Goal: Task Accomplishment & Management: Manage account settings

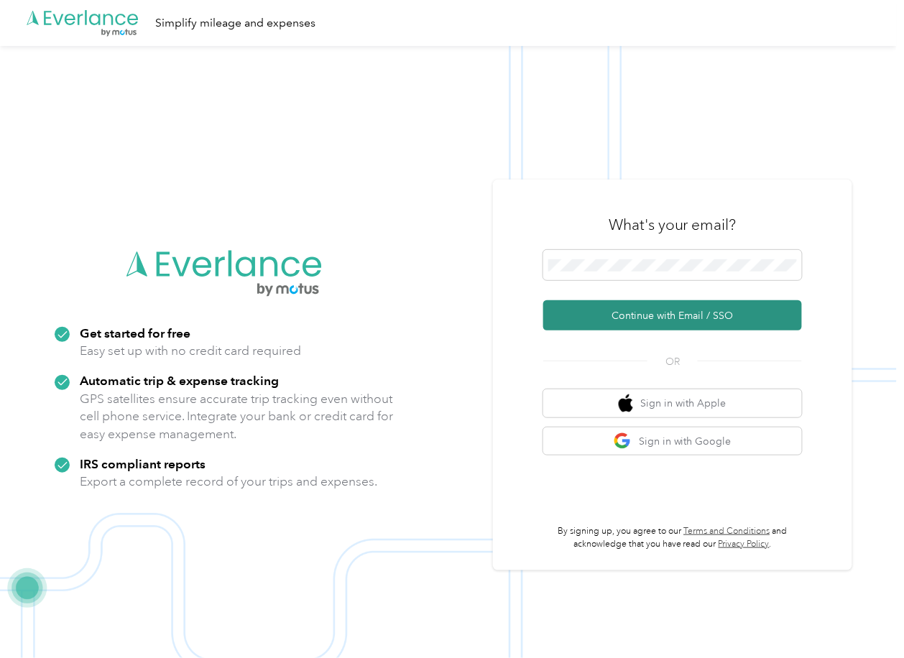
click at [583, 303] on button "Continue with Email / SSO" at bounding box center [672, 315] width 259 height 30
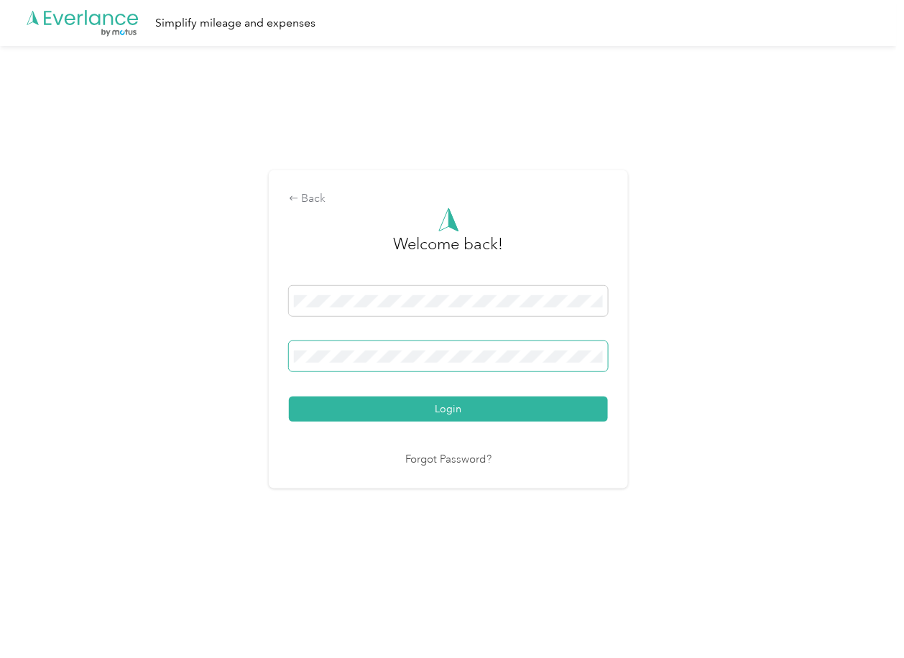
click at [376, 343] on span at bounding box center [448, 356] width 319 height 30
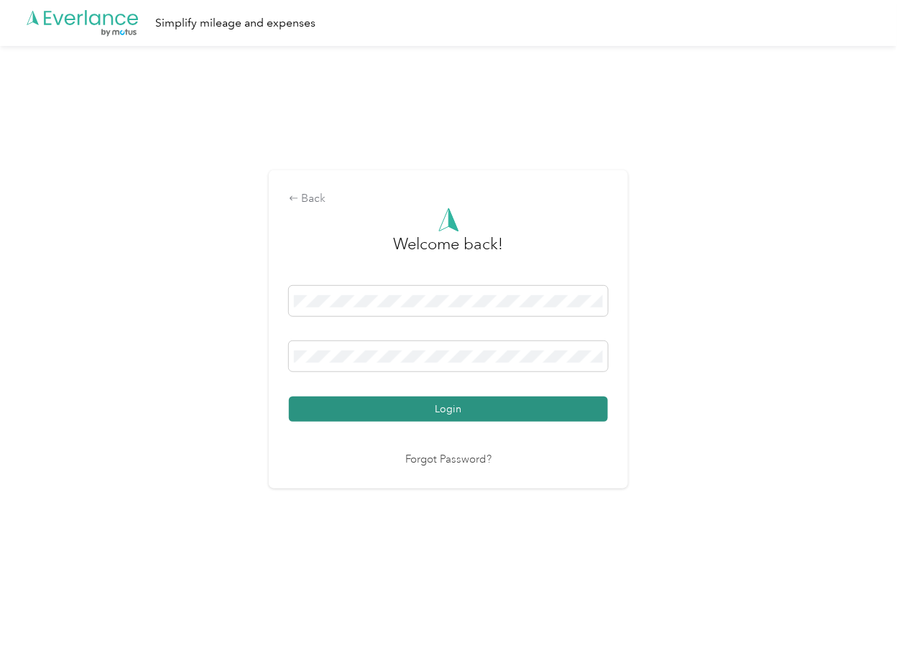
click at [354, 397] on button "Login" at bounding box center [448, 409] width 319 height 25
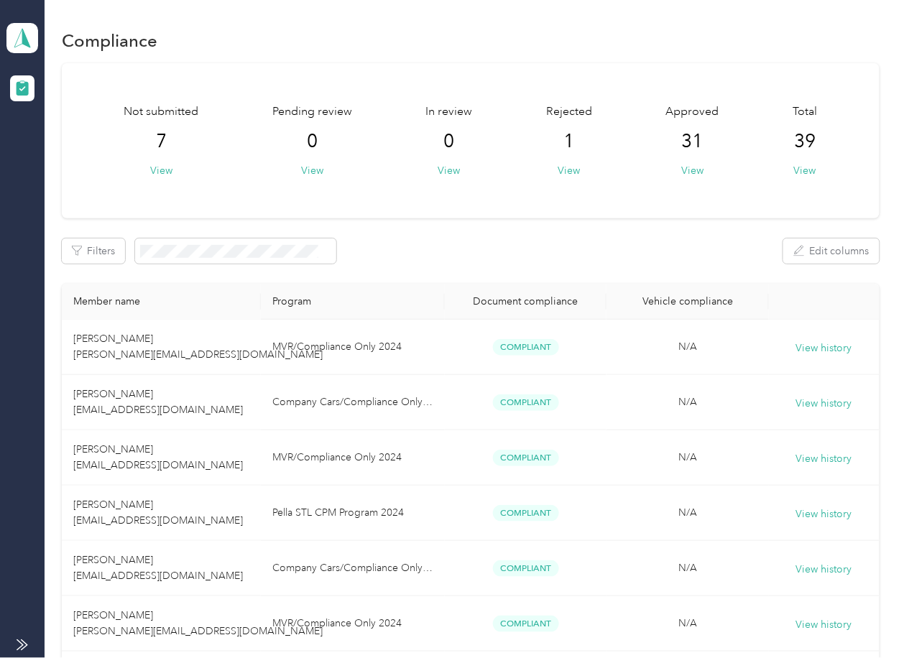
click at [475, 241] on div "Filters Edit columns" at bounding box center [470, 250] width 817 height 25
click at [25, 43] on polygon at bounding box center [26, 37] width 8 height 19
click at [79, 147] on div "Log out" at bounding box center [158, 150] width 282 height 25
